Goal: Task Accomplishment & Management: Use online tool/utility

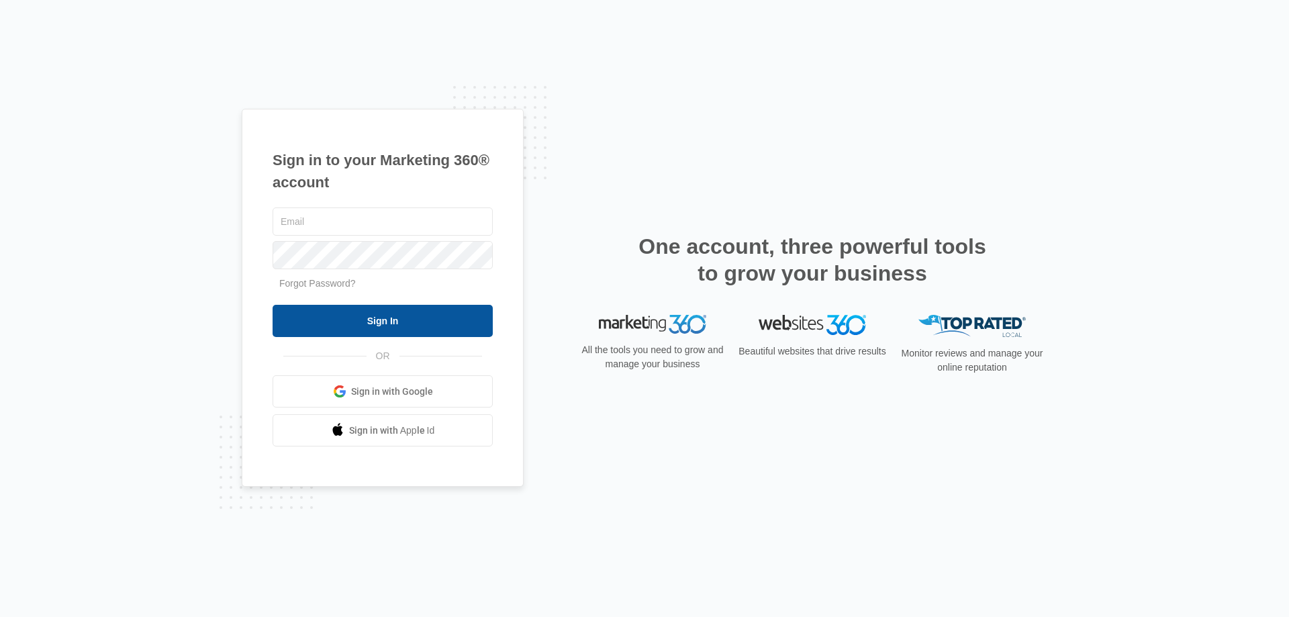
type input "[EMAIL_ADDRESS][DOMAIN_NAME]"
click at [359, 320] on input "Sign In" at bounding box center [383, 321] width 220 height 32
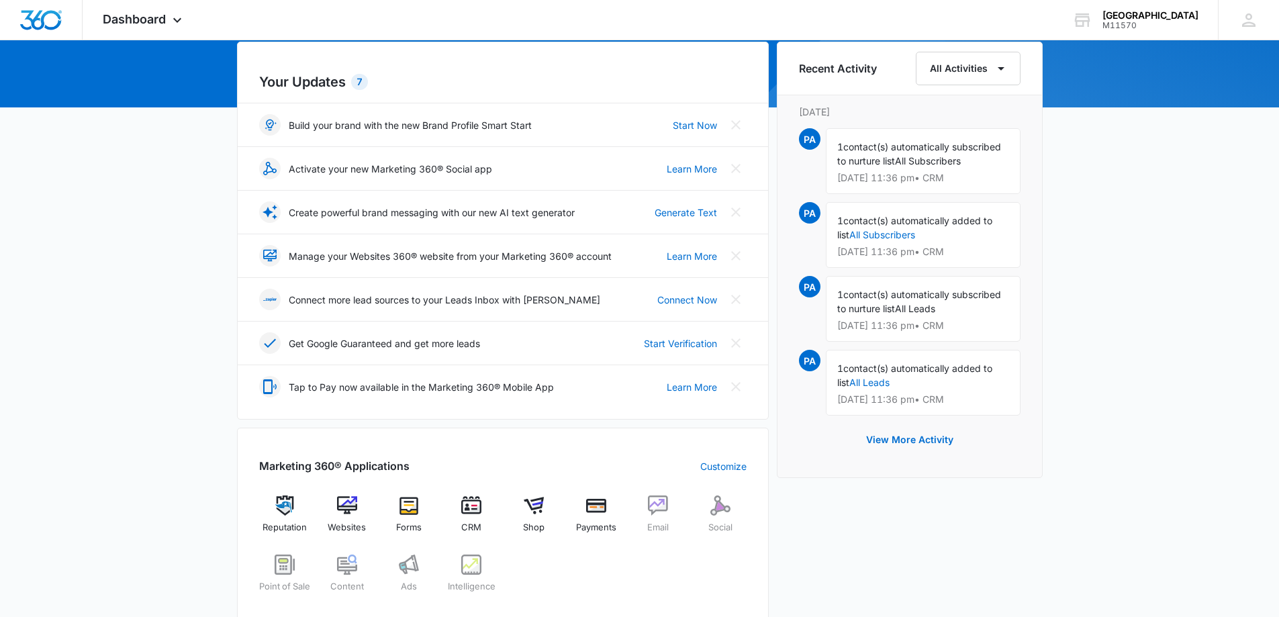
scroll to position [201, 0]
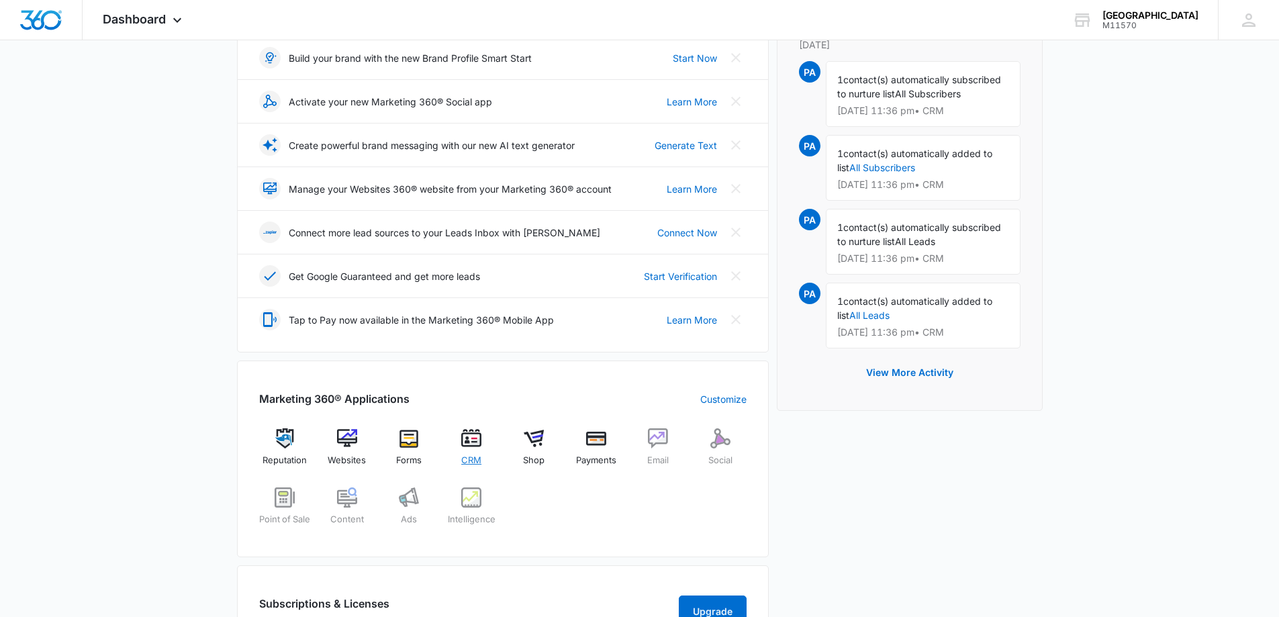
click at [473, 457] on span "CRM" at bounding box center [471, 460] width 20 height 13
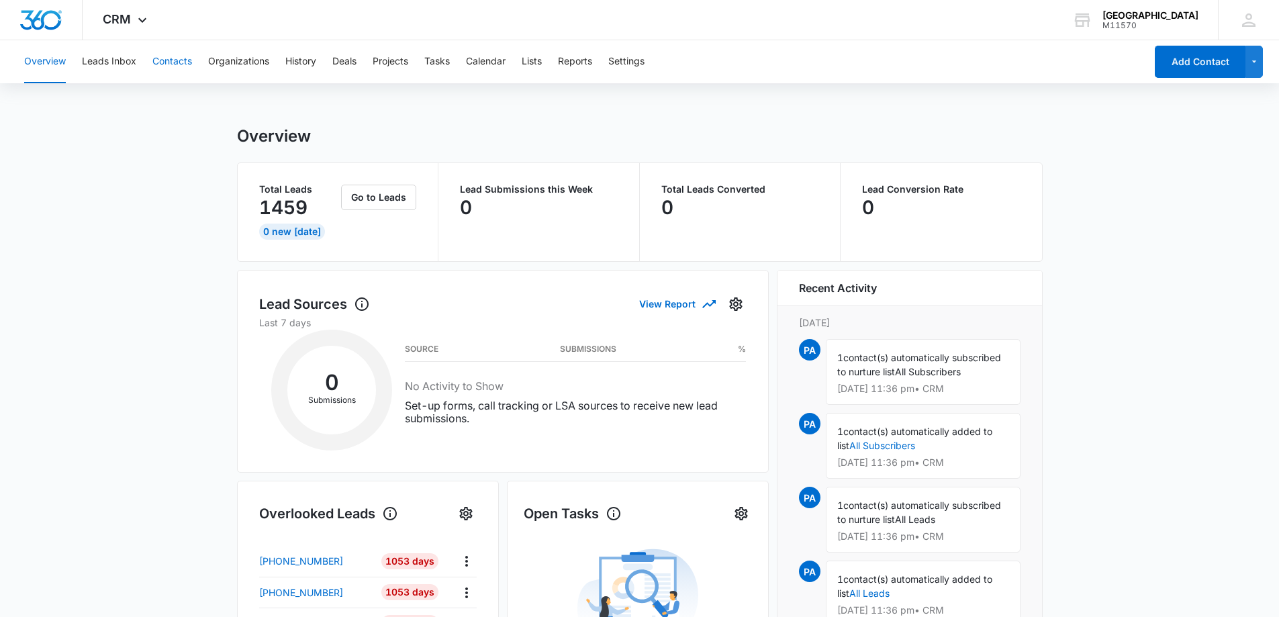
click at [168, 64] on button "Contacts" at bounding box center [172, 61] width 40 height 43
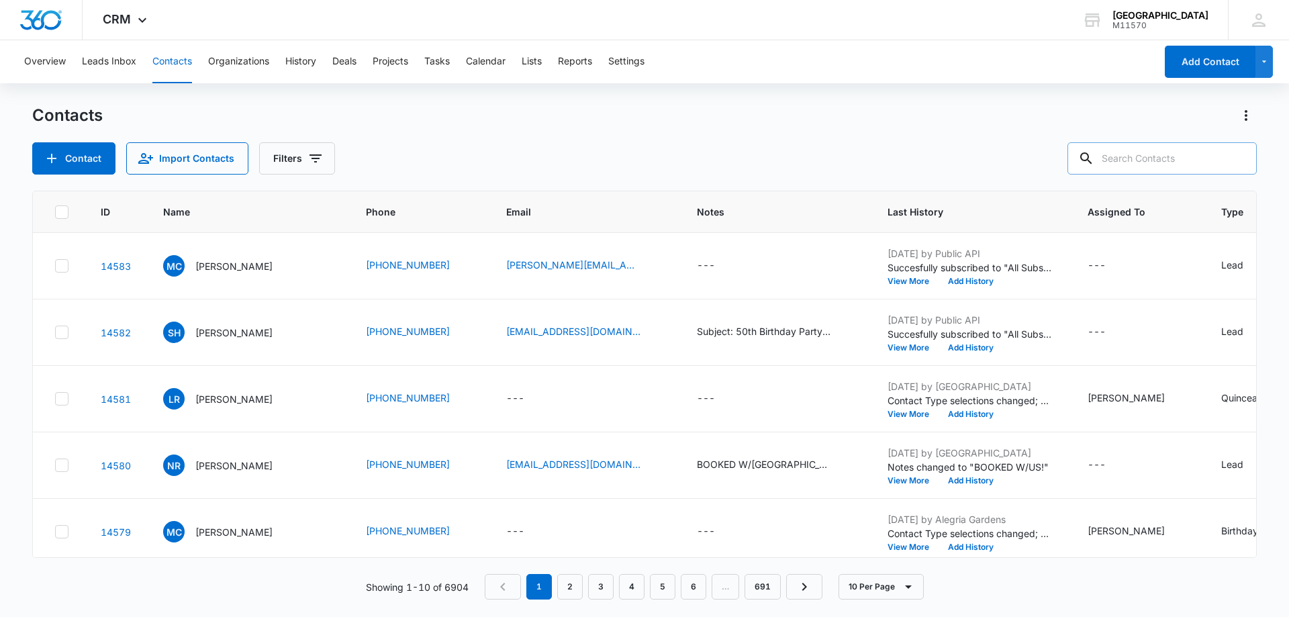
click at [1123, 160] on input "text" at bounding box center [1162, 158] width 189 height 32
type input "[PHONE_NUMBER]"
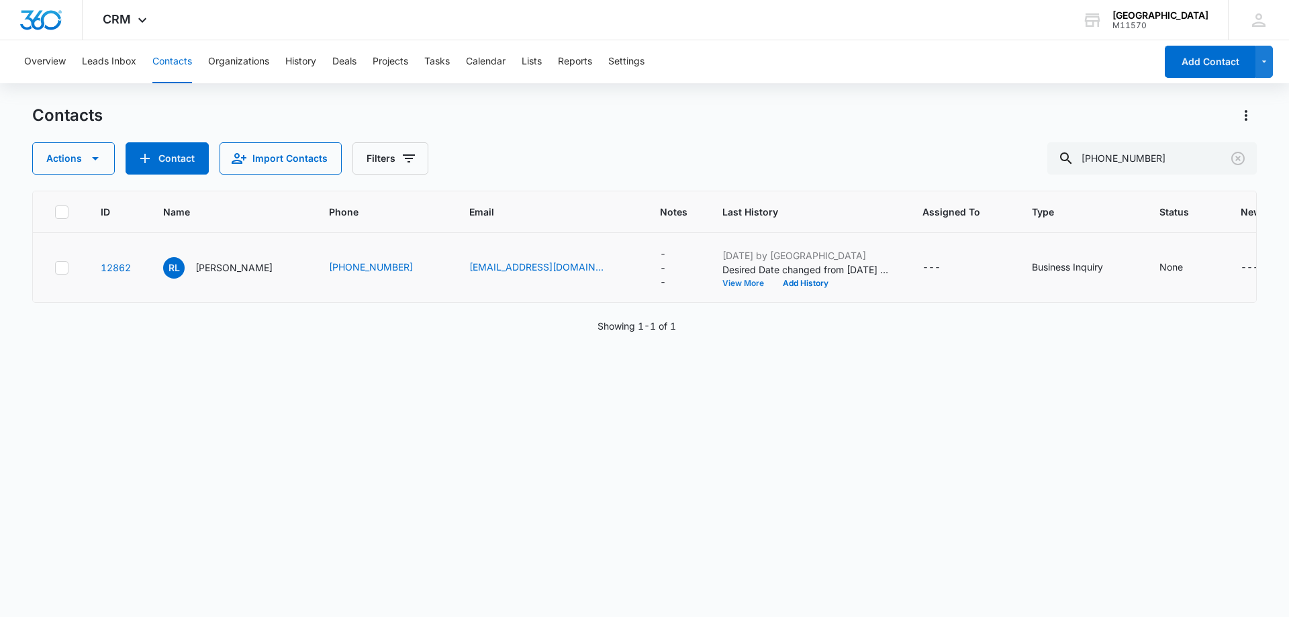
click at [723, 281] on button "View More" at bounding box center [748, 283] width 51 height 8
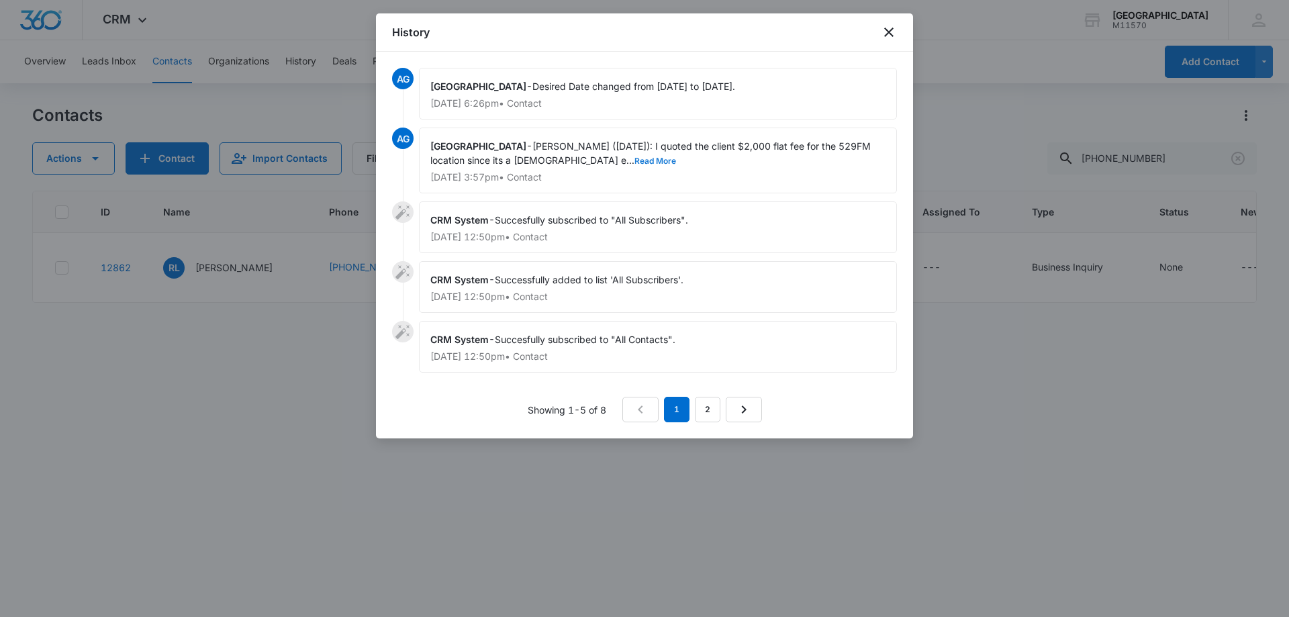
click at [635, 158] on button "Read More" at bounding box center [656, 161] width 42 height 8
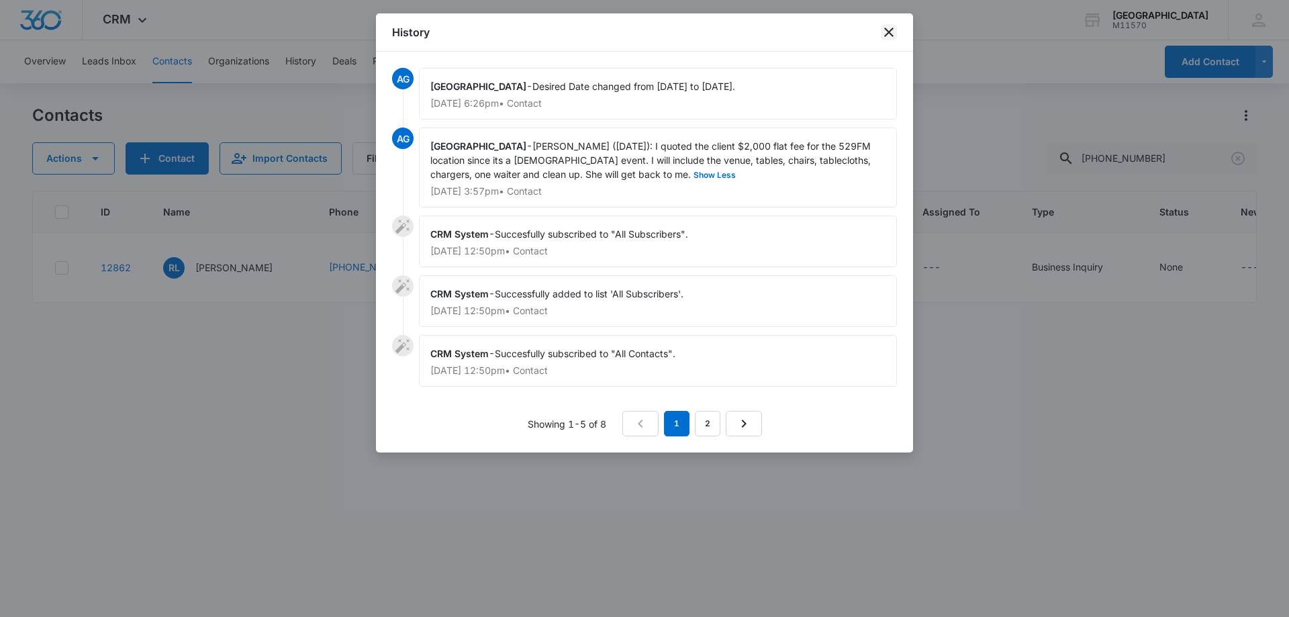
click at [894, 32] on icon "close" at bounding box center [889, 32] width 16 height 16
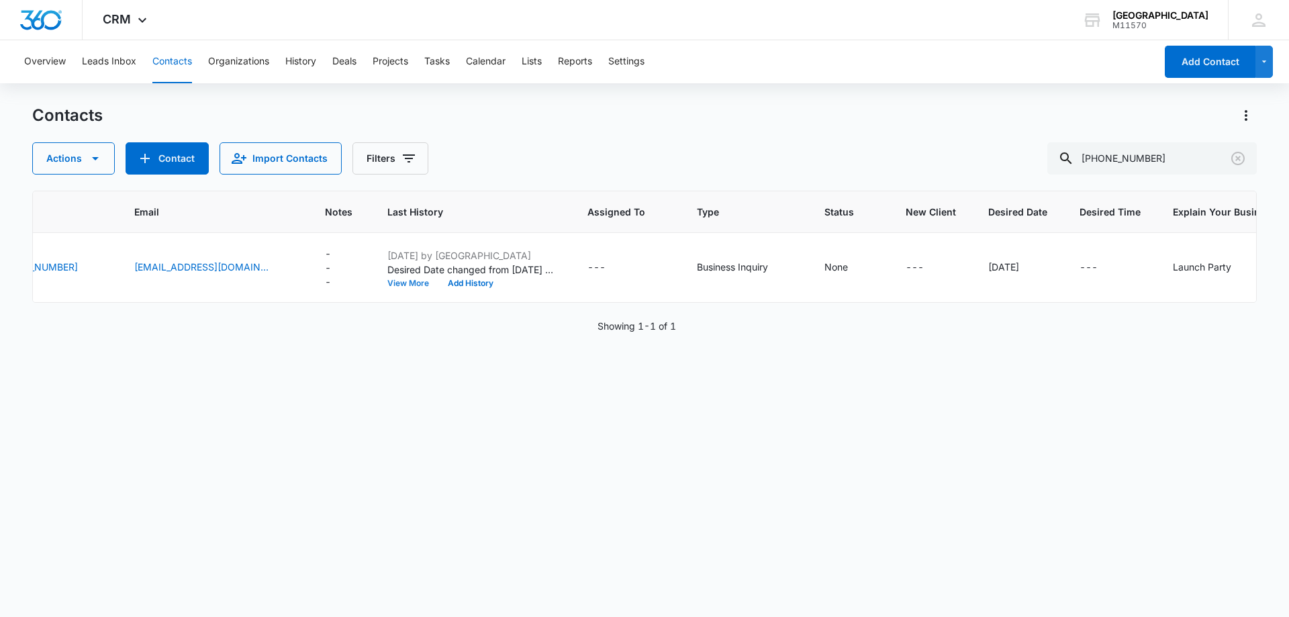
scroll to position [0, 470]
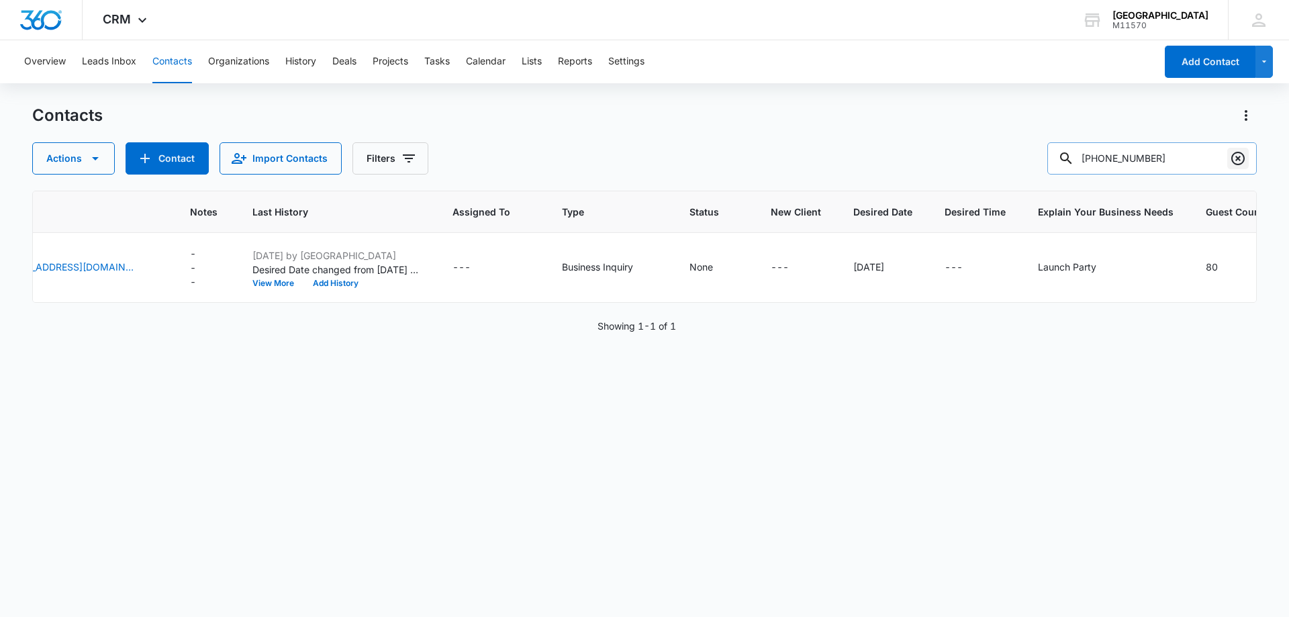
click at [1237, 161] on icon "Clear" at bounding box center [1238, 158] width 16 height 16
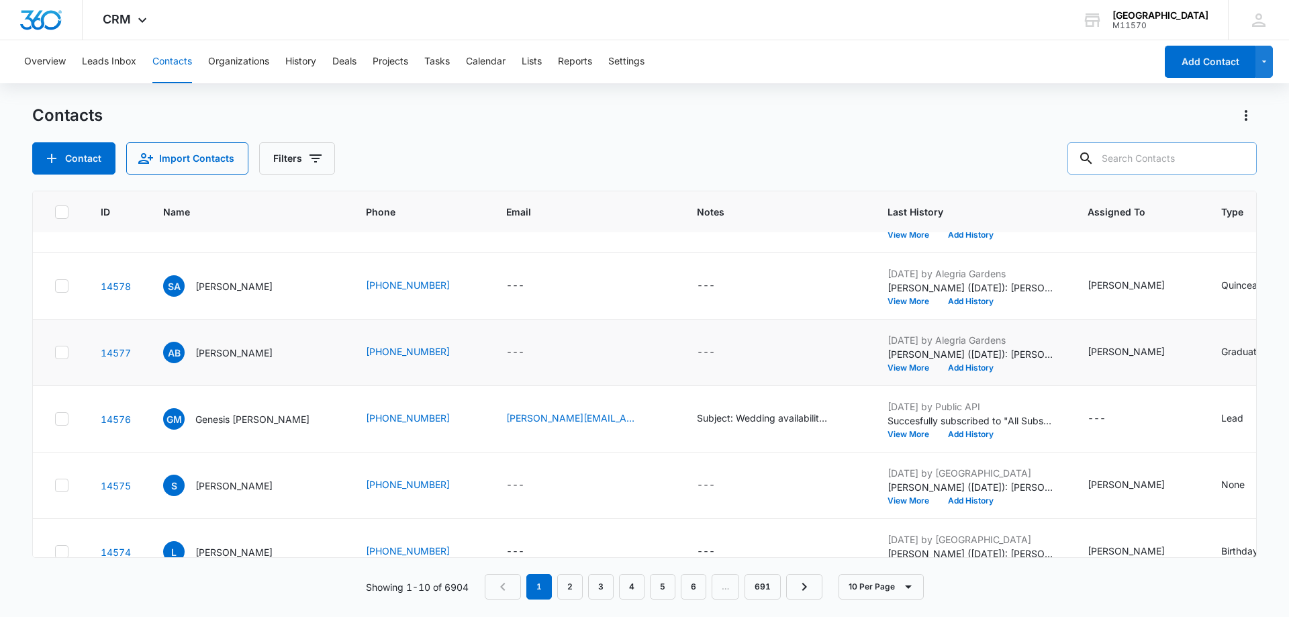
scroll to position [350, 0]
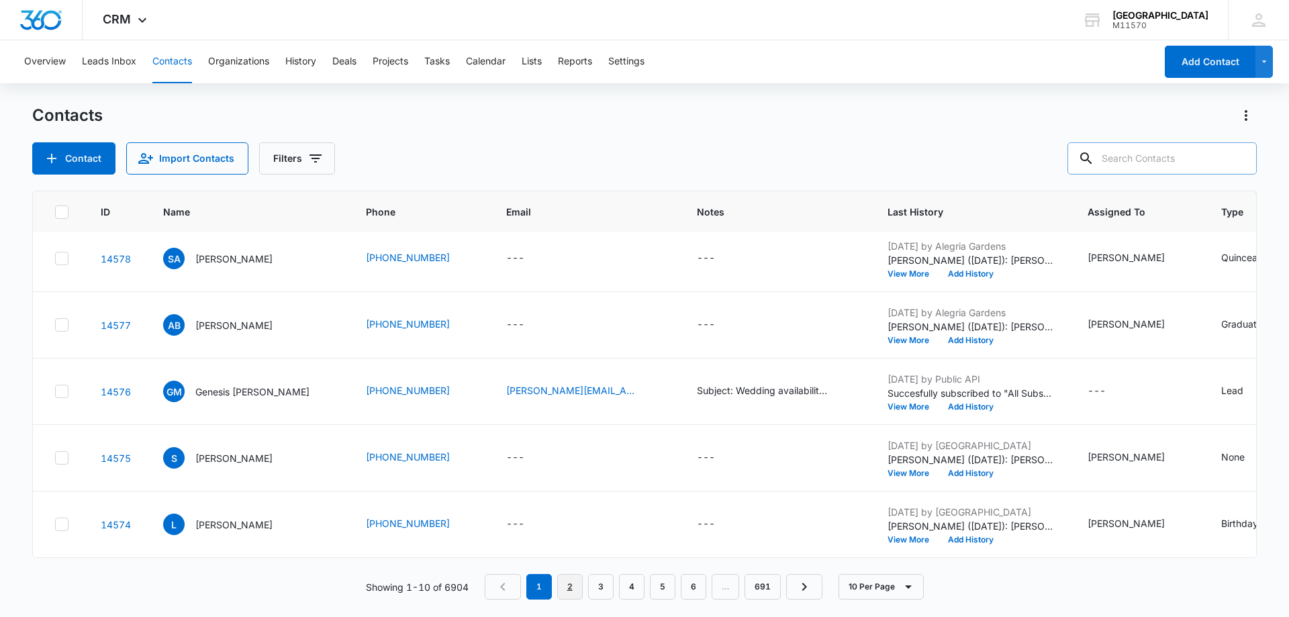
click at [565, 584] on link "2" at bounding box center [570, 587] width 26 height 26
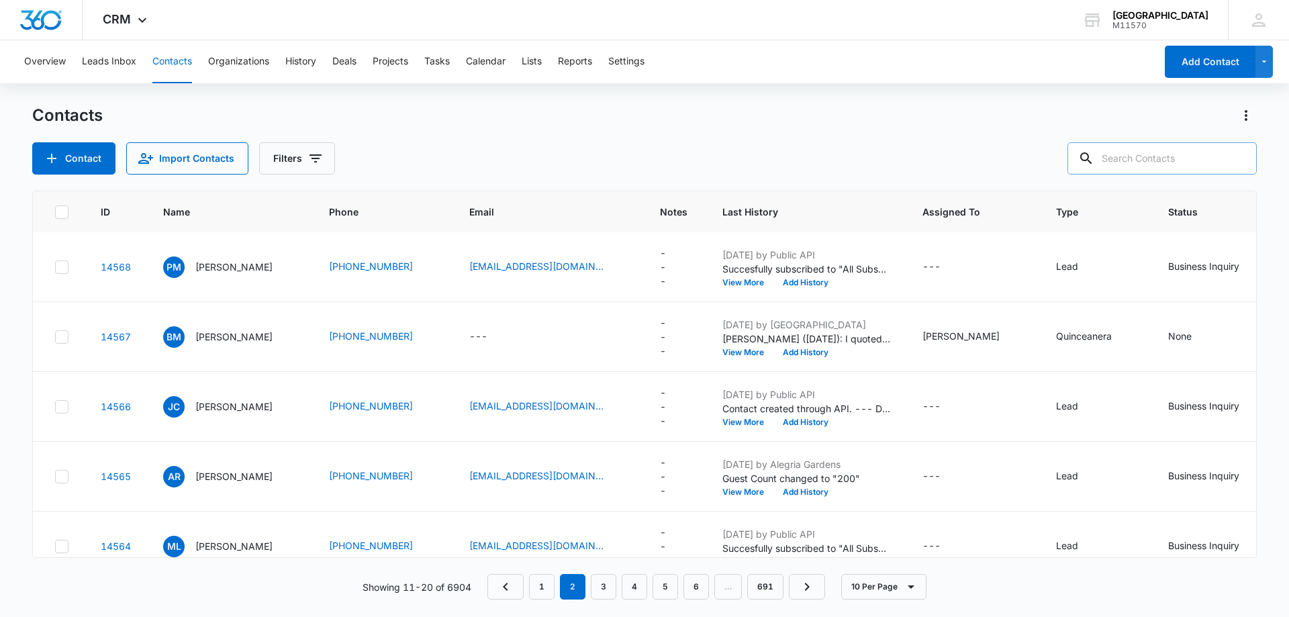
scroll to position [0, 0]
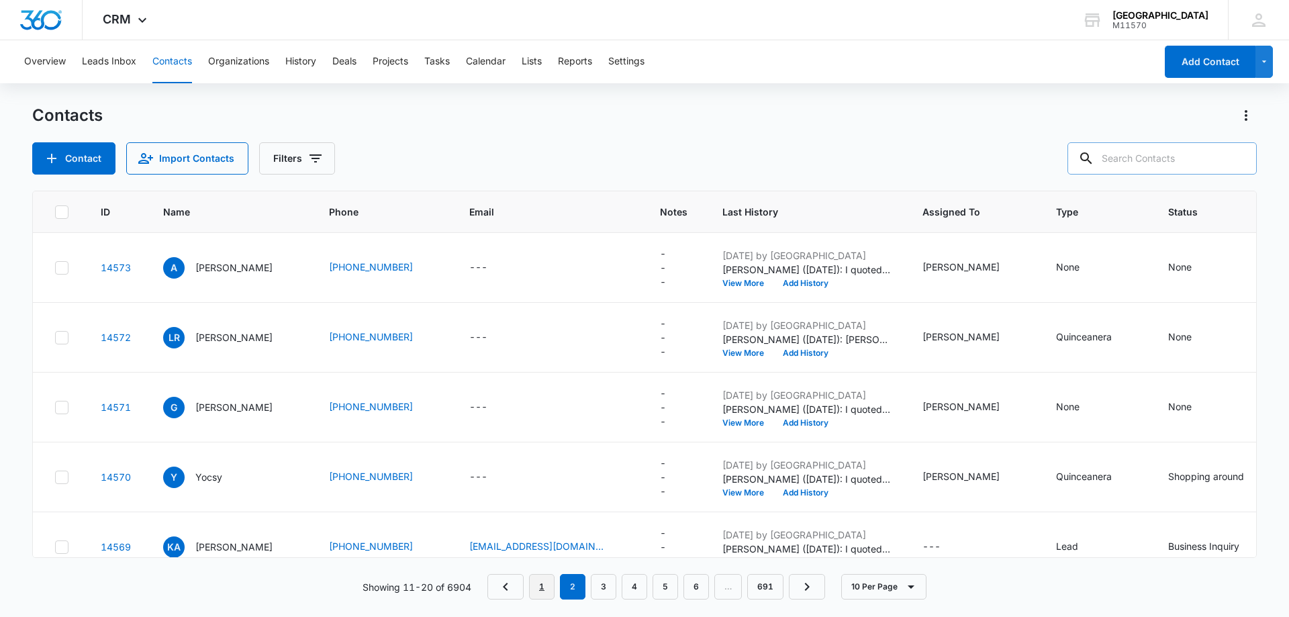
click at [551, 584] on link "1" at bounding box center [542, 587] width 26 height 26
